Goal: Task Accomplishment & Management: Use online tool/utility

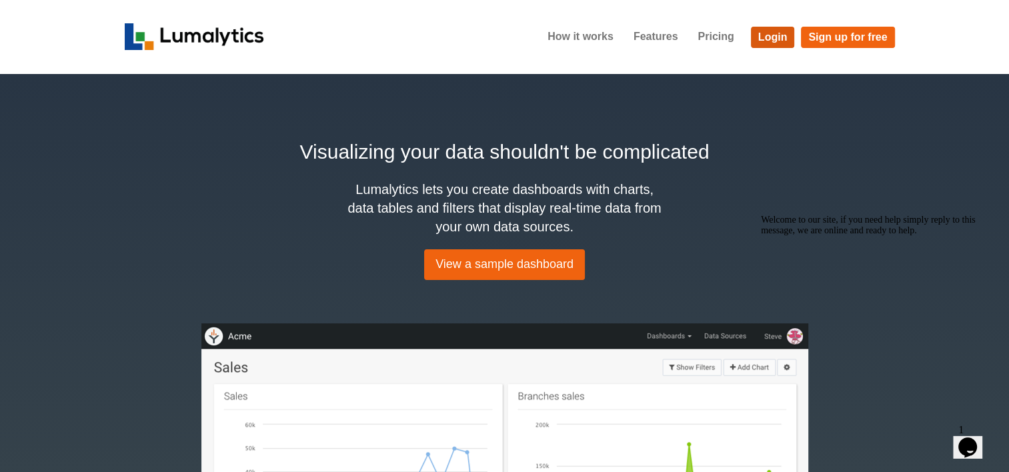
click at [766, 37] on link "Login" at bounding box center [773, 37] width 44 height 21
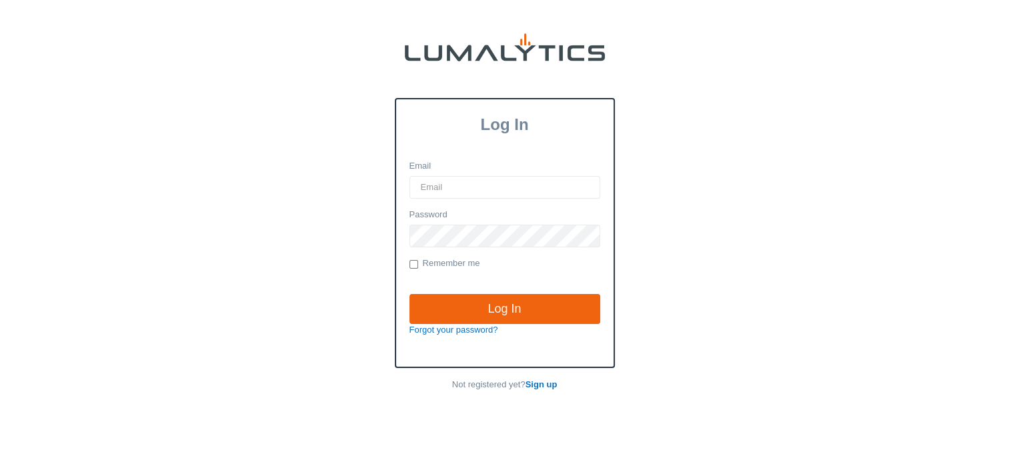
click at [514, 187] on input "Email" at bounding box center [504, 187] width 191 height 23
type input "[EMAIL_ADDRESS][DOMAIN_NAME]"
click at [409, 294] on input "Log In" at bounding box center [504, 309] width 191 height 31
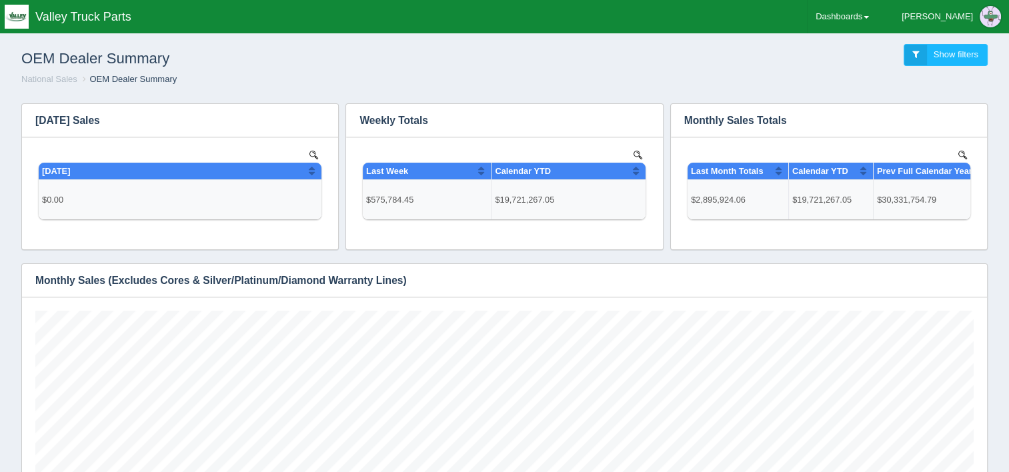
scroll to position [413, 0]
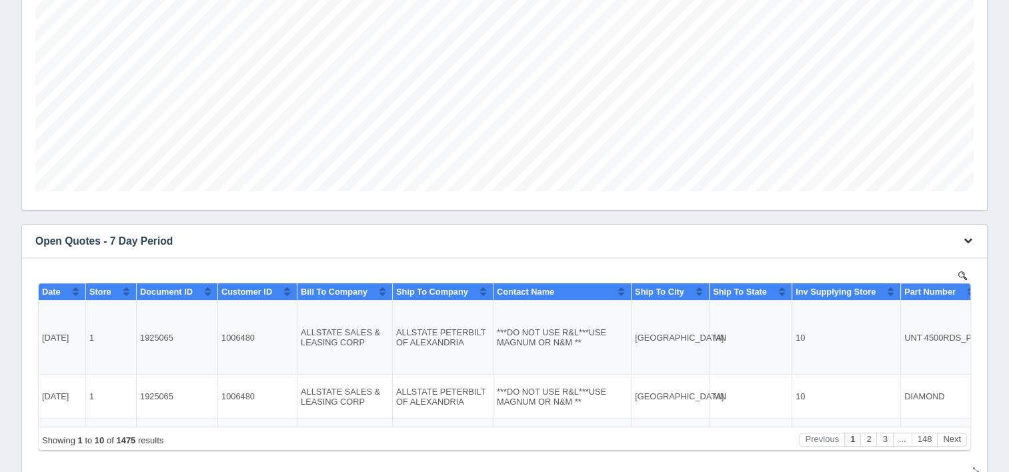
click at [972, 245] on button "button" at bounding box center [968, 241] width 18 height 21
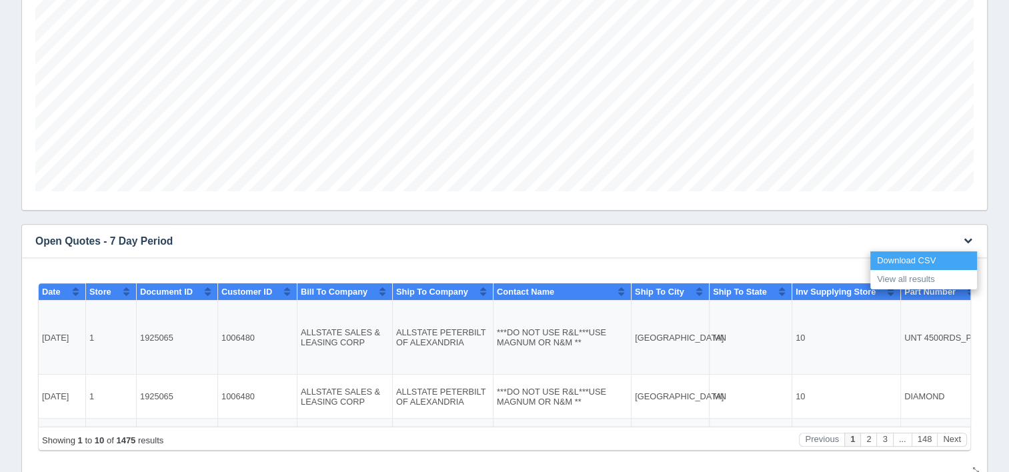
click at [930, 253] on link "Download CSV" at bounding box center [923, 260] width 107 height 19
